Goal: Task Accomplishment & Management: Use online tool/utility

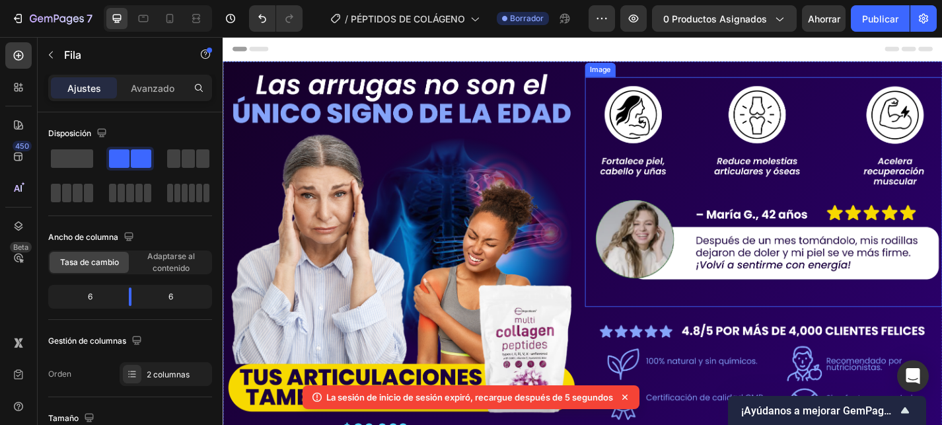
click at [690, 180] on img at bounding box center [819, 212] width 394 height 243
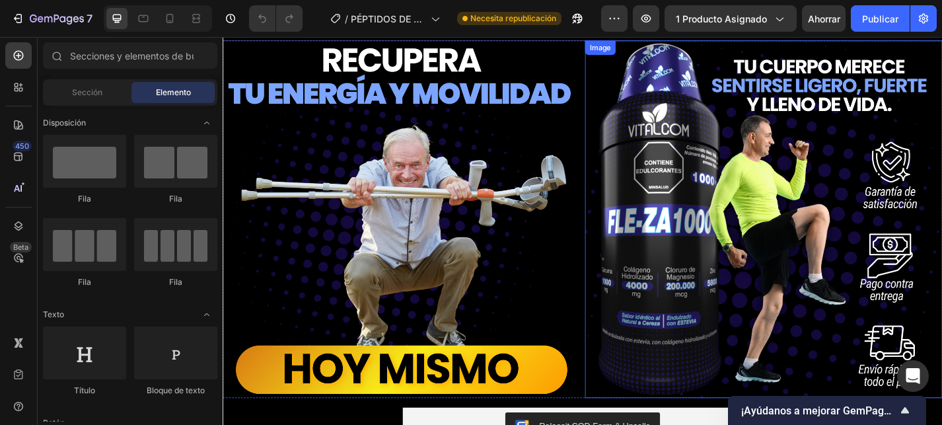
scroll to position [2010, 0]
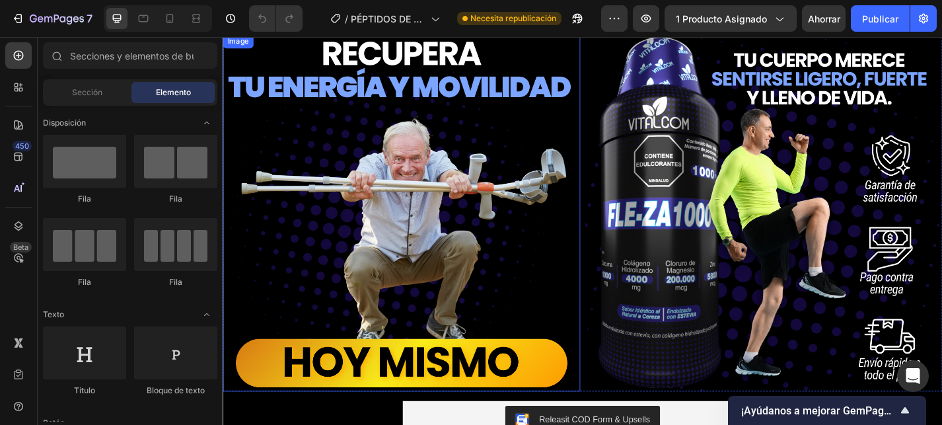
click at [422, 251] on div at bounding box center [420, 231] width 394 height 394
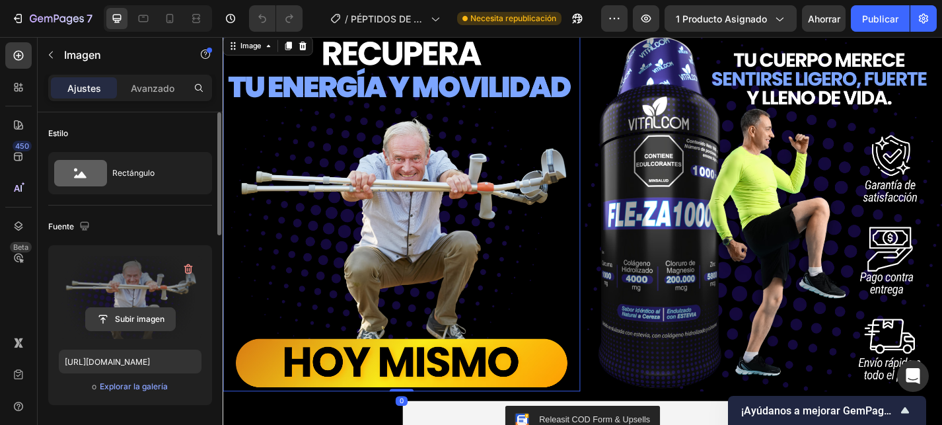
click at [133, 322] on input "file" at bounding box center [130, 319] width 89 height 22
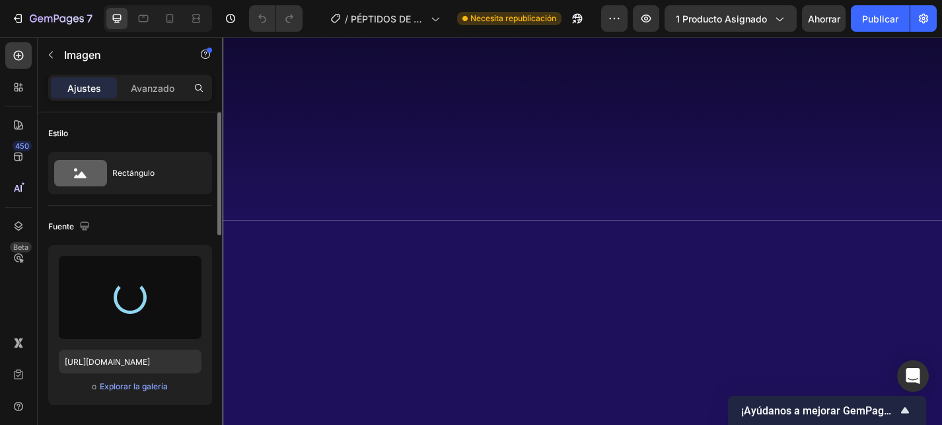
scroll to position [0, 0]
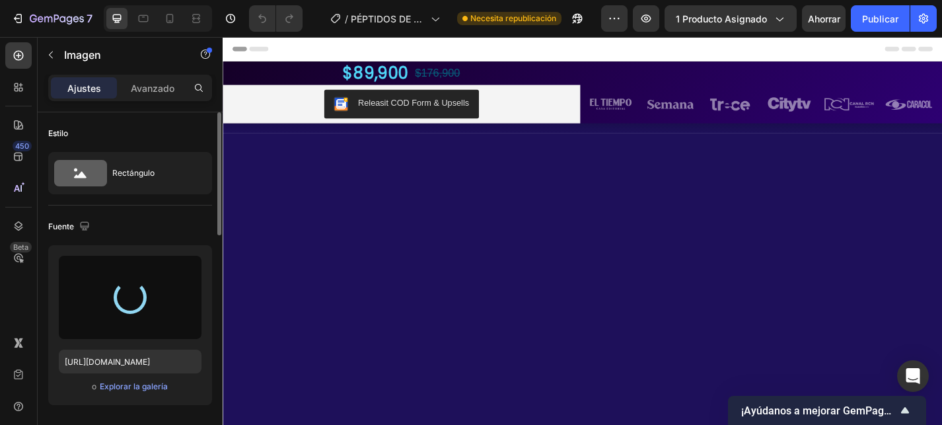
type input "https://cdn.shopify.com/s/files/1/0645/1724/2958/files/gempages_573729458666603…"
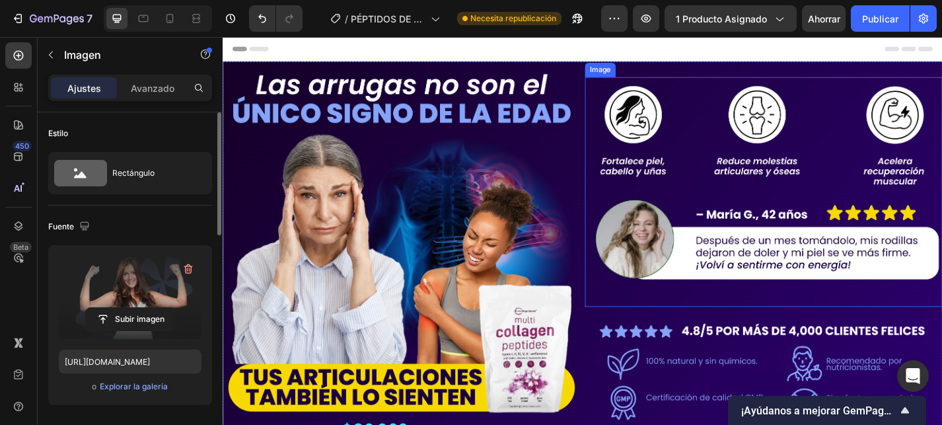
click at [697, 263] on img at bounding box center [819, 212] width 394 height 243
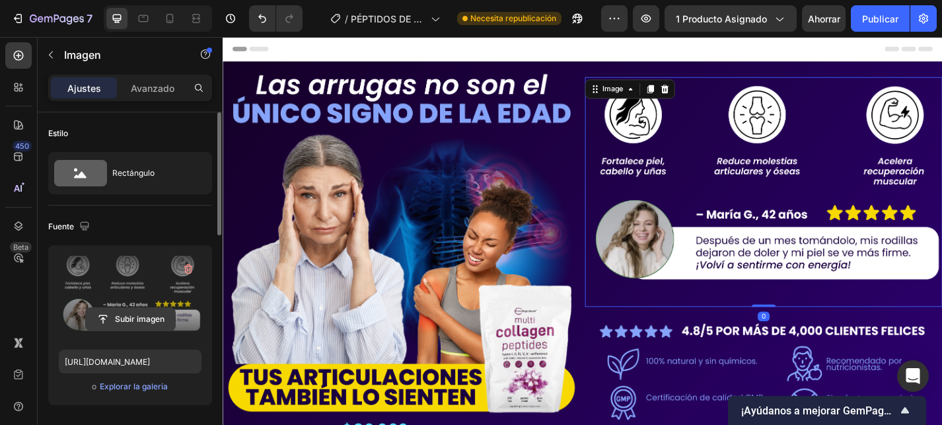
click at [126, 311] on input "file" at bounding box center [130, 319] width 89 height 22
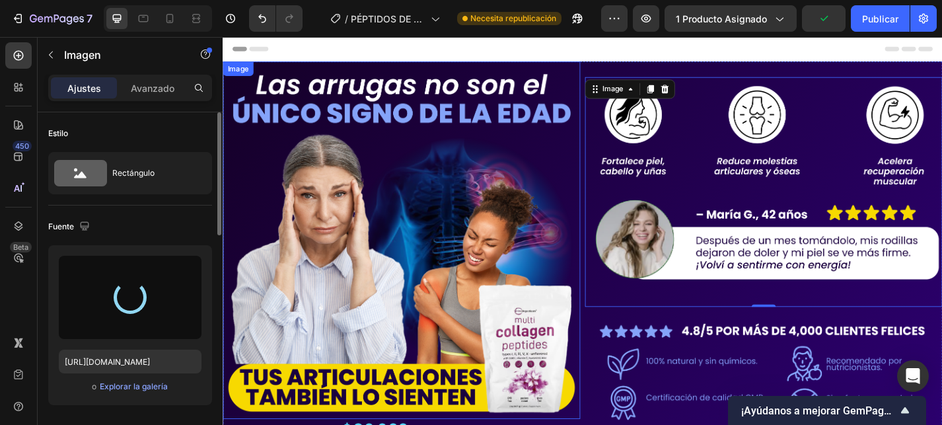
type input "https://cdn.shopify.com/s/files/1/0645/1724/2958/files/gempages_573729458666603…"
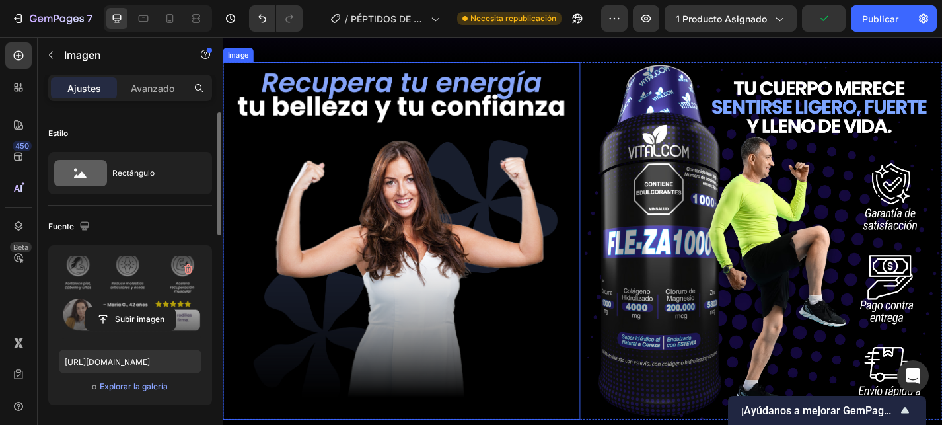
scroll to position [1976, 0]
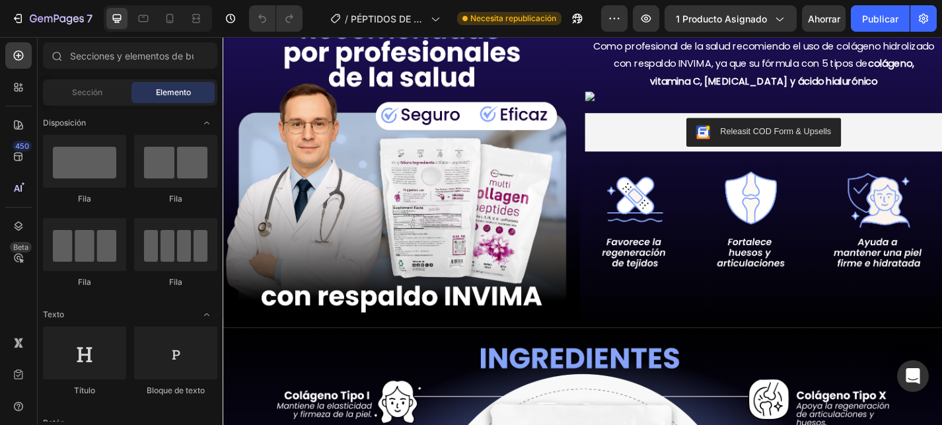
scroll to position [963, 0]
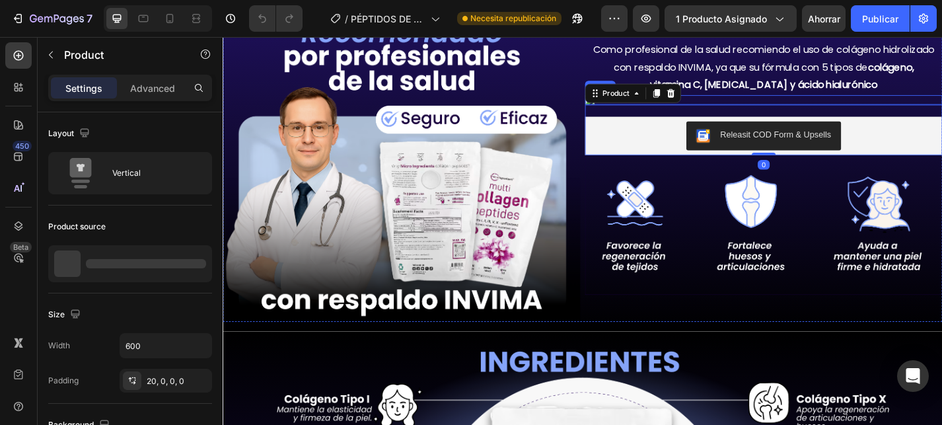
click at [632, 110] on div "Como profesional de la salud recomiendo el uso de colágeno hidrolizado con resp…" at bounding box center [819, 181] width 394 height 339
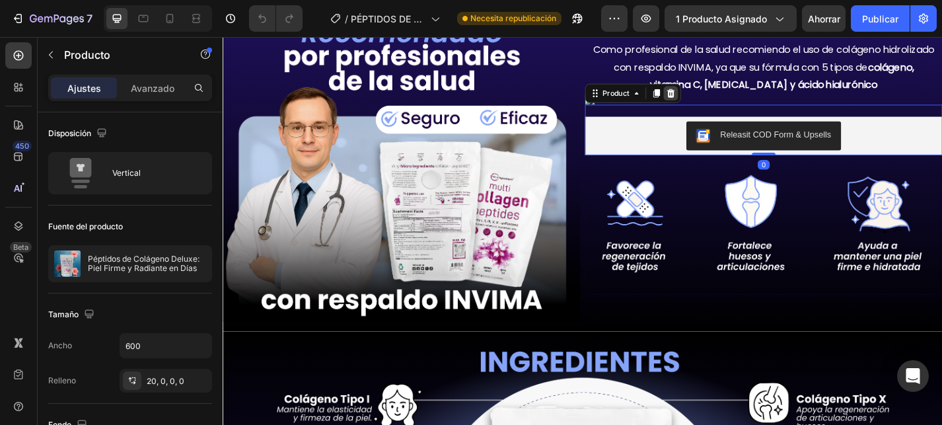
click at [718, 102] on icon at bounding box center [716, 98] width 9 height 9
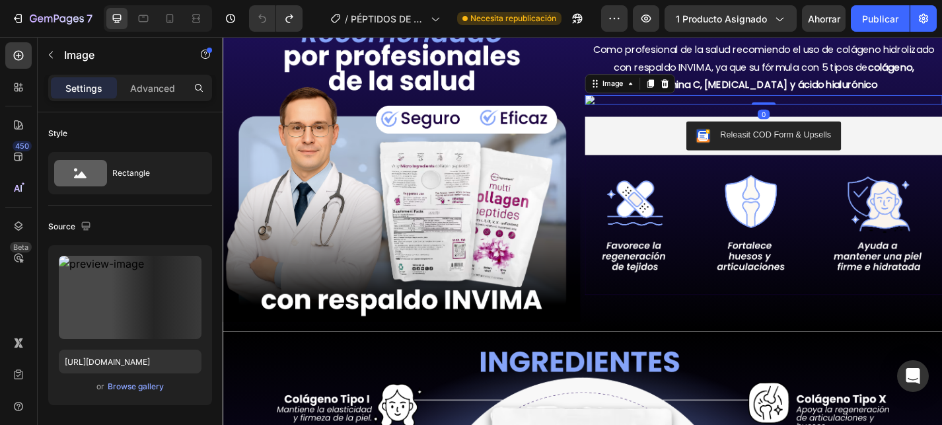
click at [627, 106] on img at bounding box center [819, 106] width 394 height 11
click at [710, 88] on icon at bounding box center [710, 88] width 9 height 9
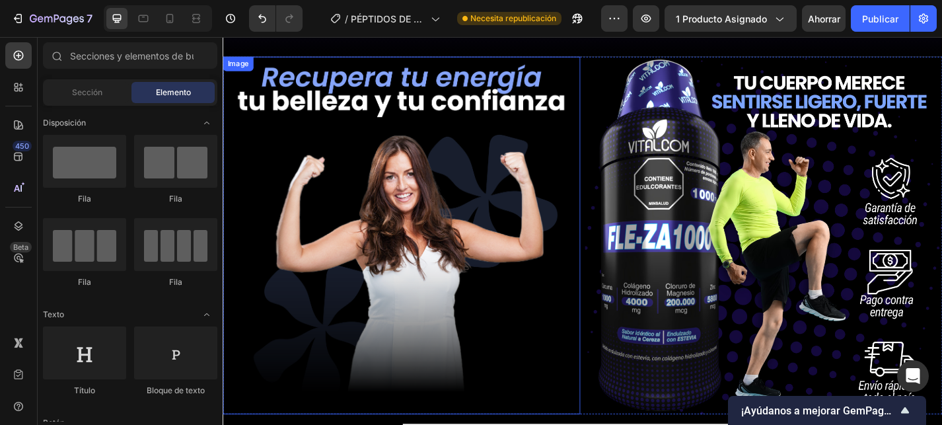
scroll to position [1962, 0]
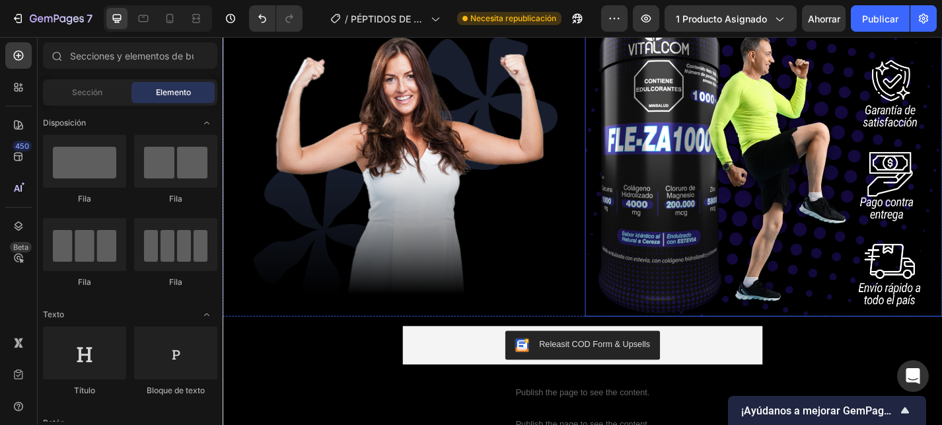
click at [747, 239] on div at bounding box center [819, 148] width 394 height 394
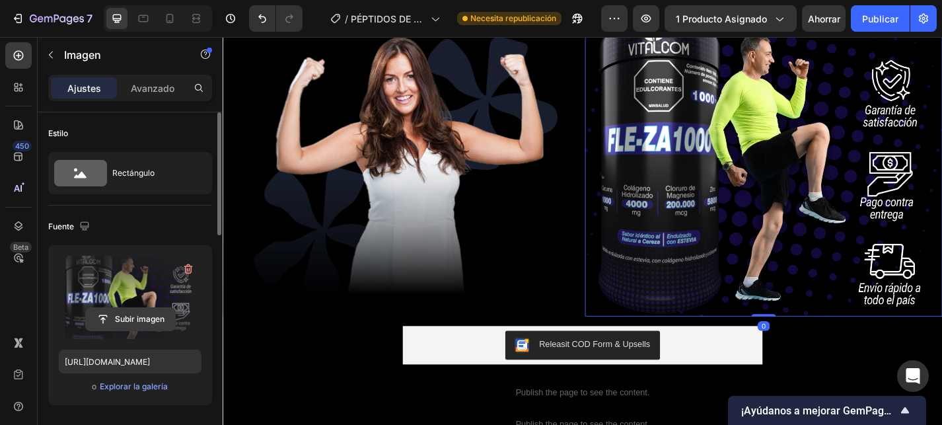
click at [114, 318] on input "file" at bounding box center [130, 319] width 89 height 22
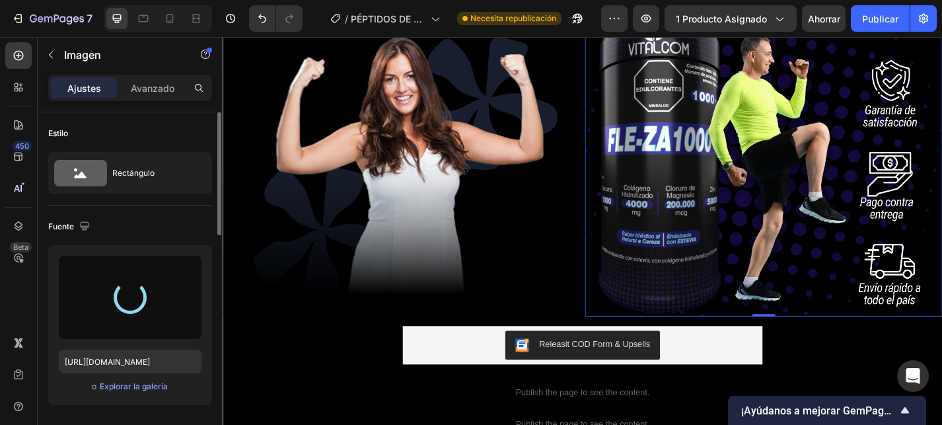
type input "[URL][DOMAIN_NAME]"
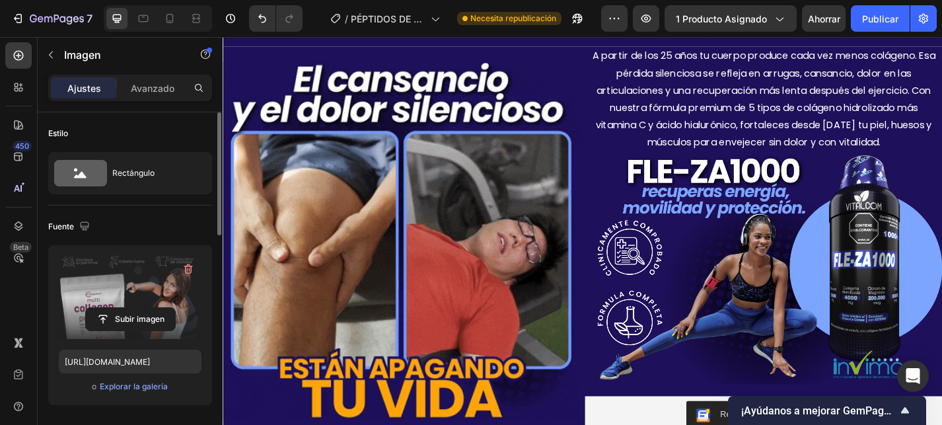
scroll to position [488, 0]
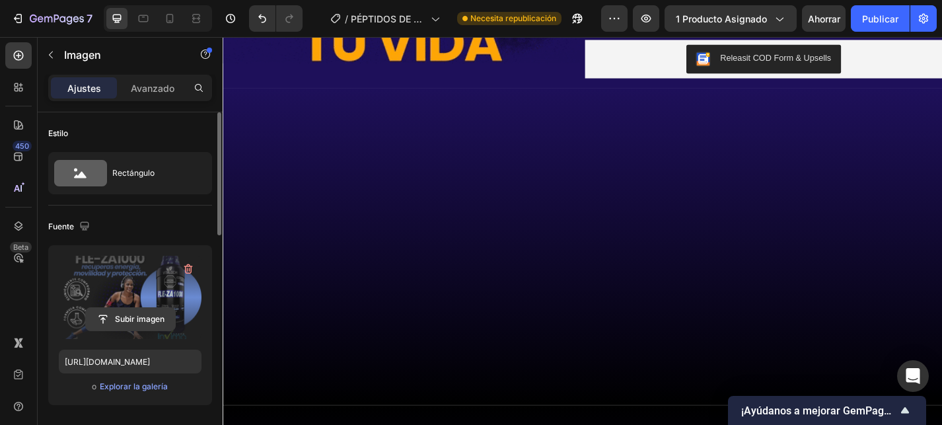
click at [119, 322] on input "file" at bounding box center [130, 319] width 89 height 22
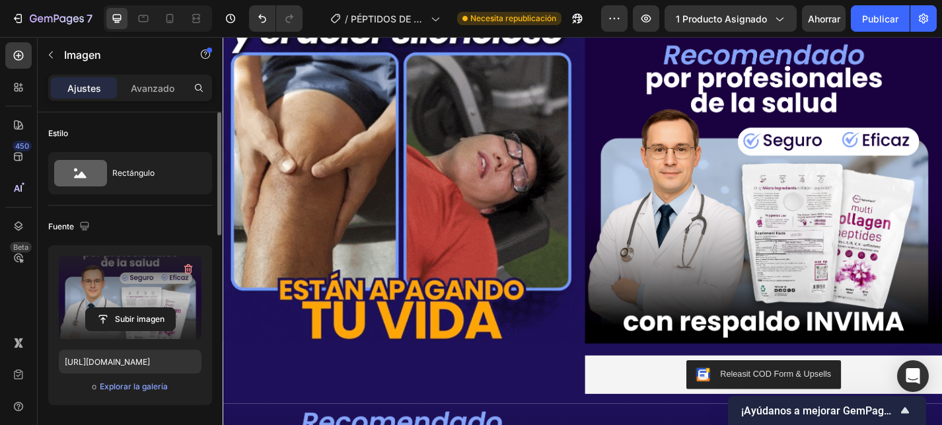
scroll to position [591, 0]
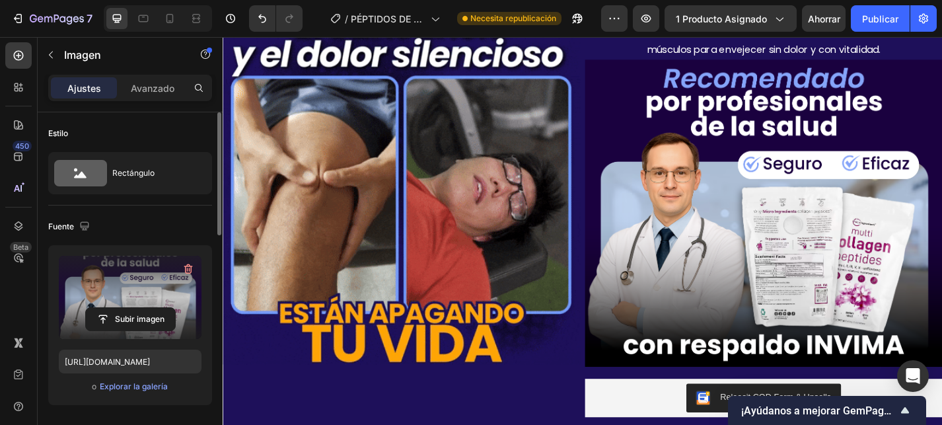
click at [706, 237] on img at bounding box center [819, 231] width 394 height 339
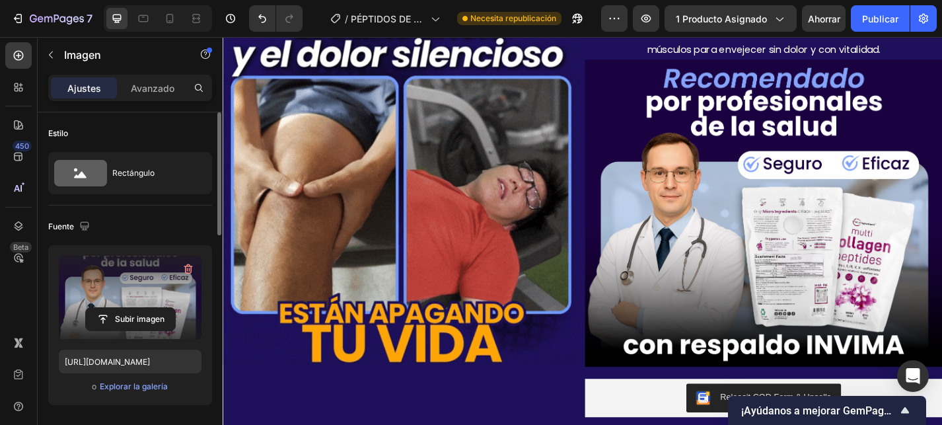
click at [709, 201] on img at bounding box center [819, 231] width 394 height 339
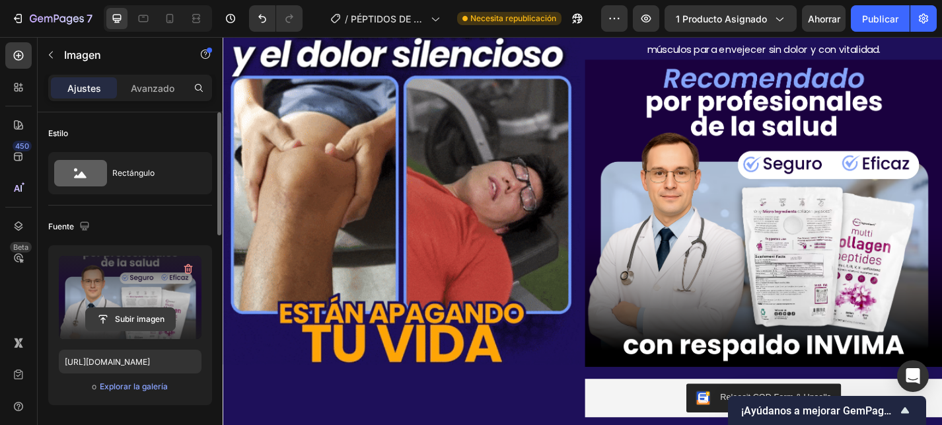
click at [135, 319] on input "file" at bounding box center [130, 319] width 89 height 22
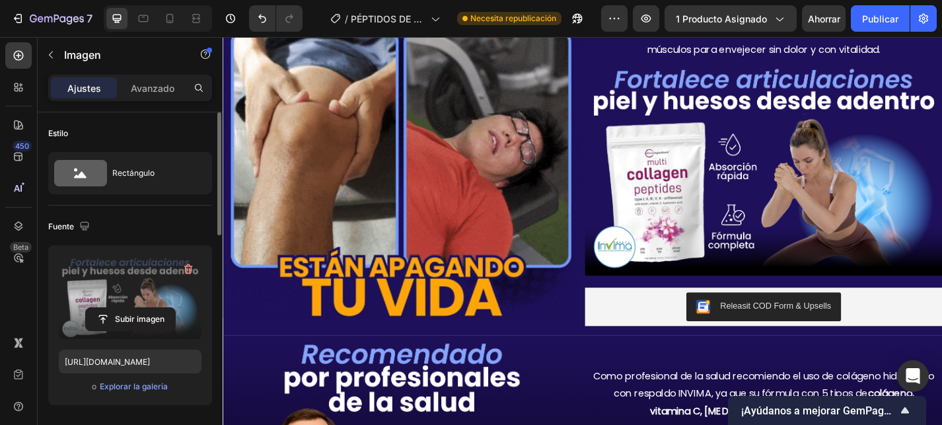
scroll to position [540, 0]
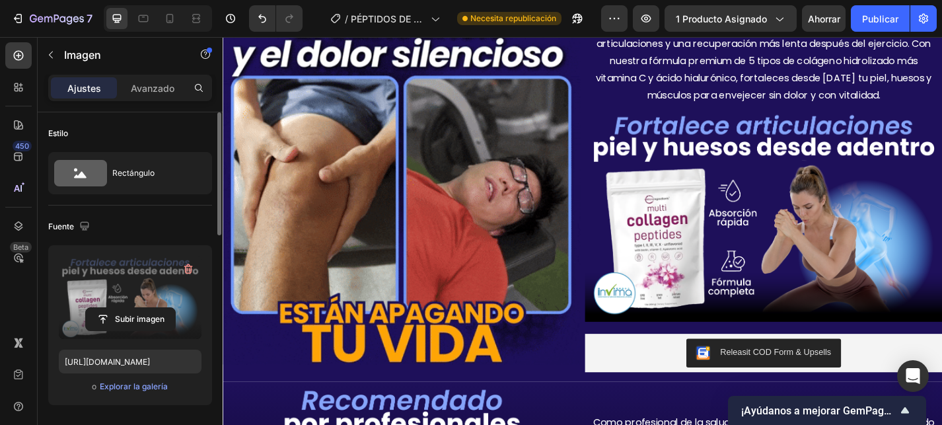
click at [704, 222] on img at bounding box center [819, 232] width 394 height 238
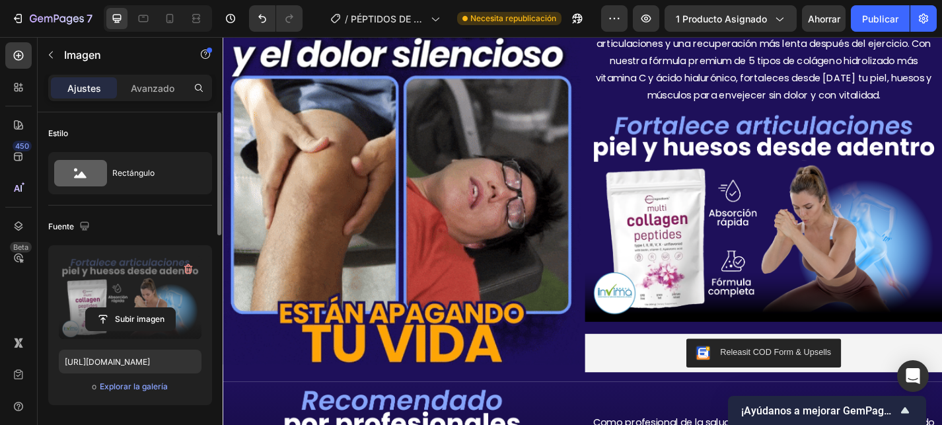
click at [756, 225] on img at bounding box center [819, 232] width 394 height 238
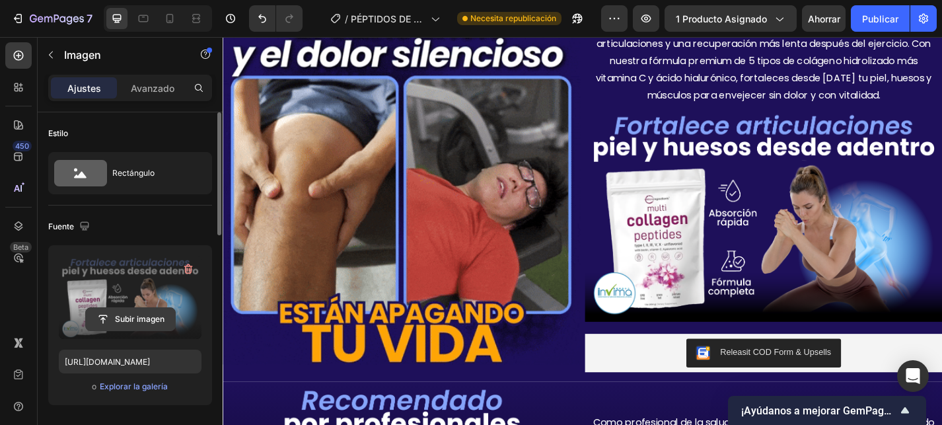
click at [112, 320] on input "file" at bounding box center [130, 319] width 89 height 22
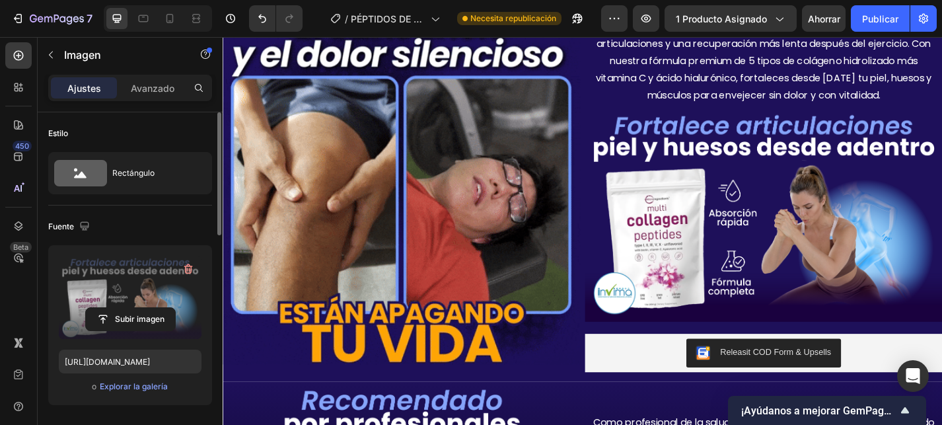
click at [695, 211] on img at bounding box center [819, 232] width 394 height 238
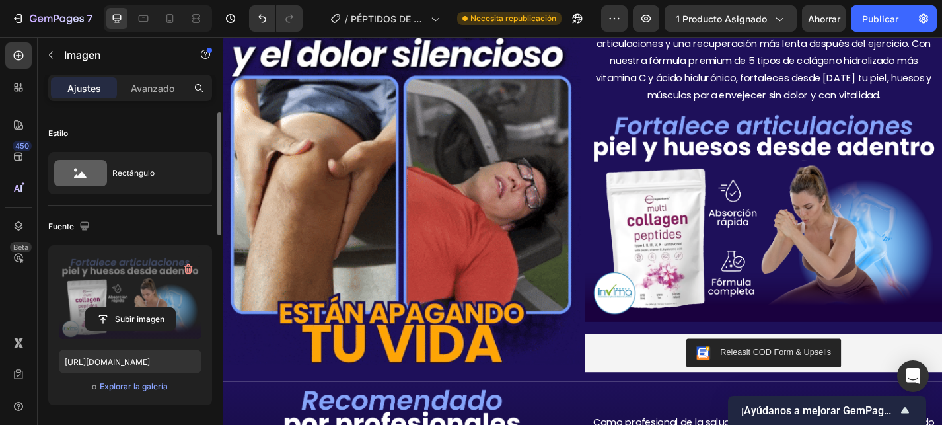
click at [713, 215] on img at bounding box center [819, 232] width 394 height 238
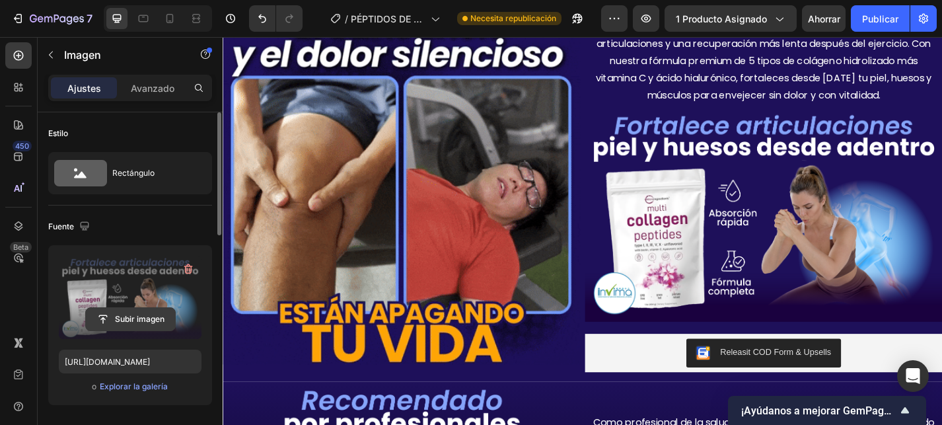
click at [101, 322] on input "file" at bounding box center [130, 319] width 89 height 22
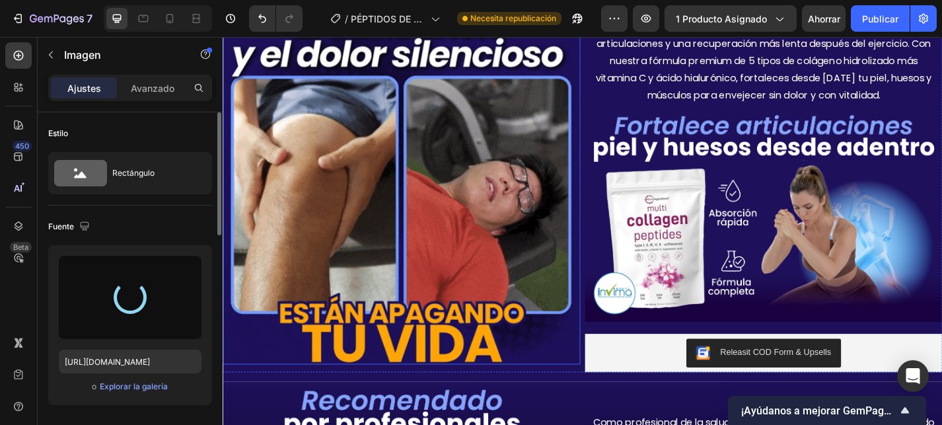
type input "[URL][DOMAIN_NAME]"
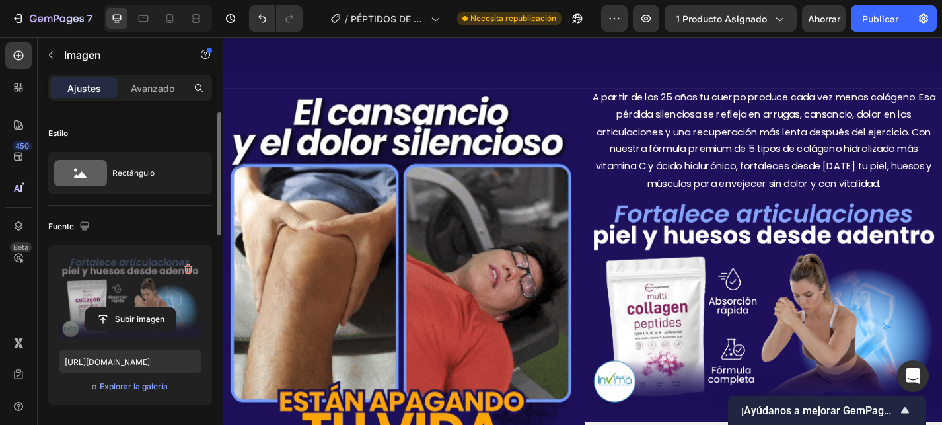
scroll to position [445, 0]
